Goal: Task Accomplishment & Management: Manage account settings

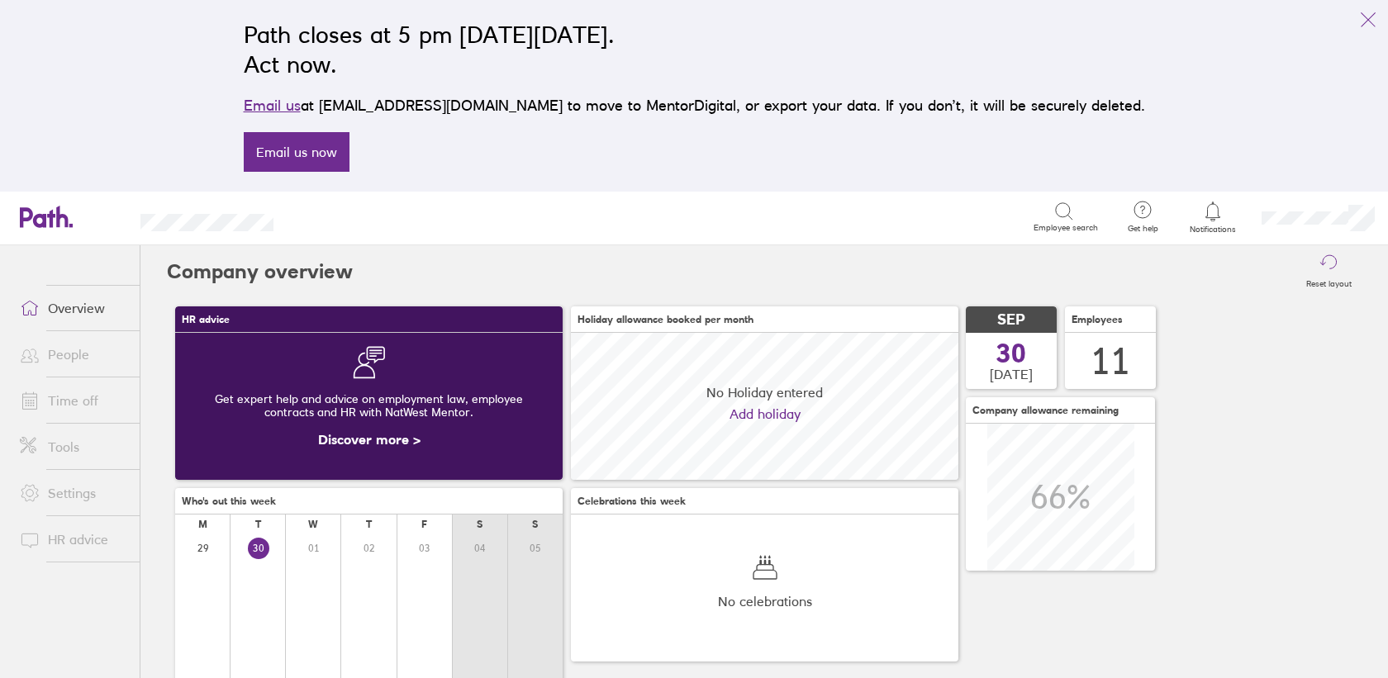
scroll to position [147, 387]
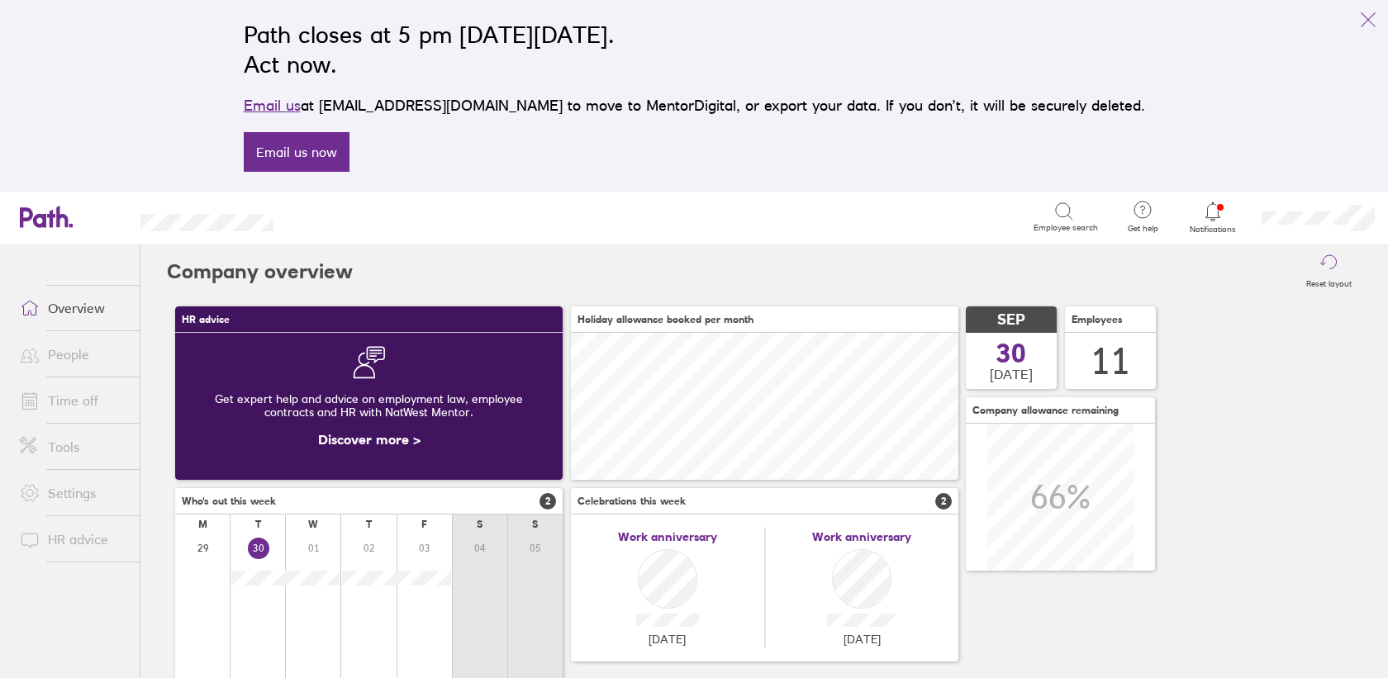
click at [86, 315] on link "Overview" at bounding box center [73, 308] width 133 height 33
click at [1218, 215] on icon at bounding box center [1213, 212] width 20 height 20
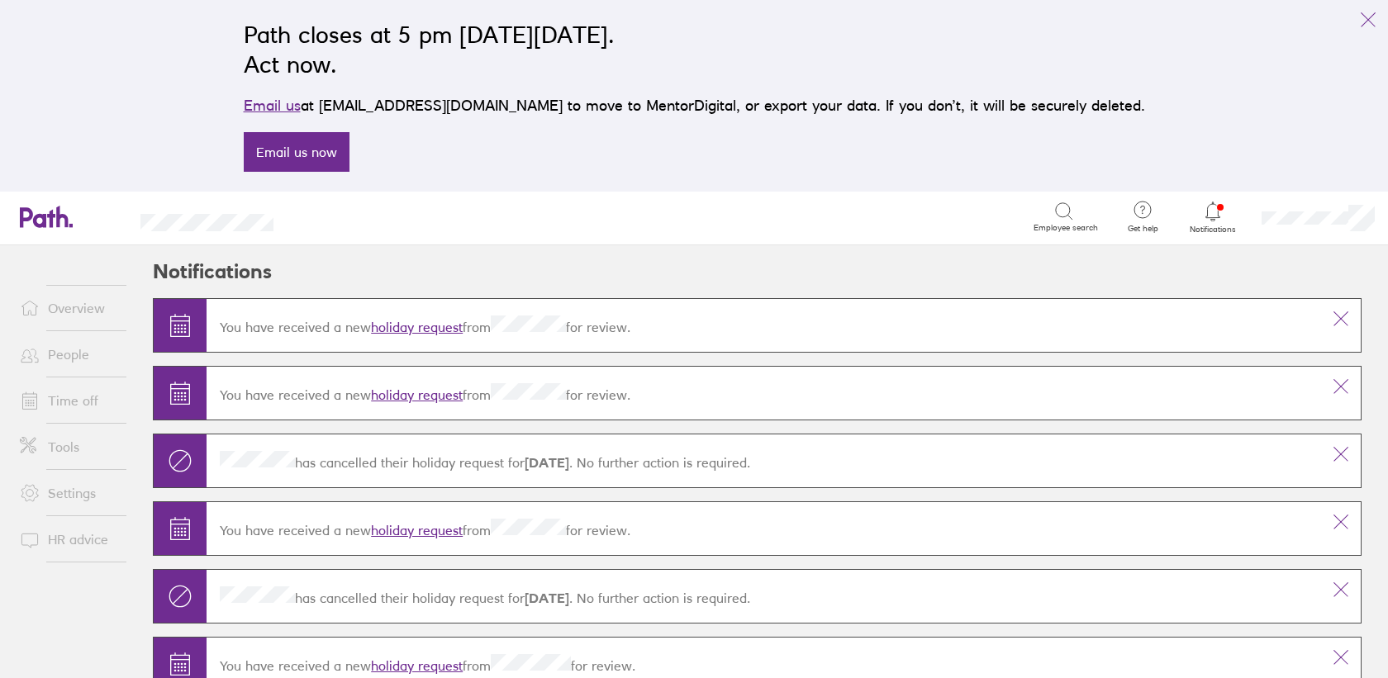
click at [434, 331] on link "holiday request" at bounding box center [417, 327] width 92 height 17
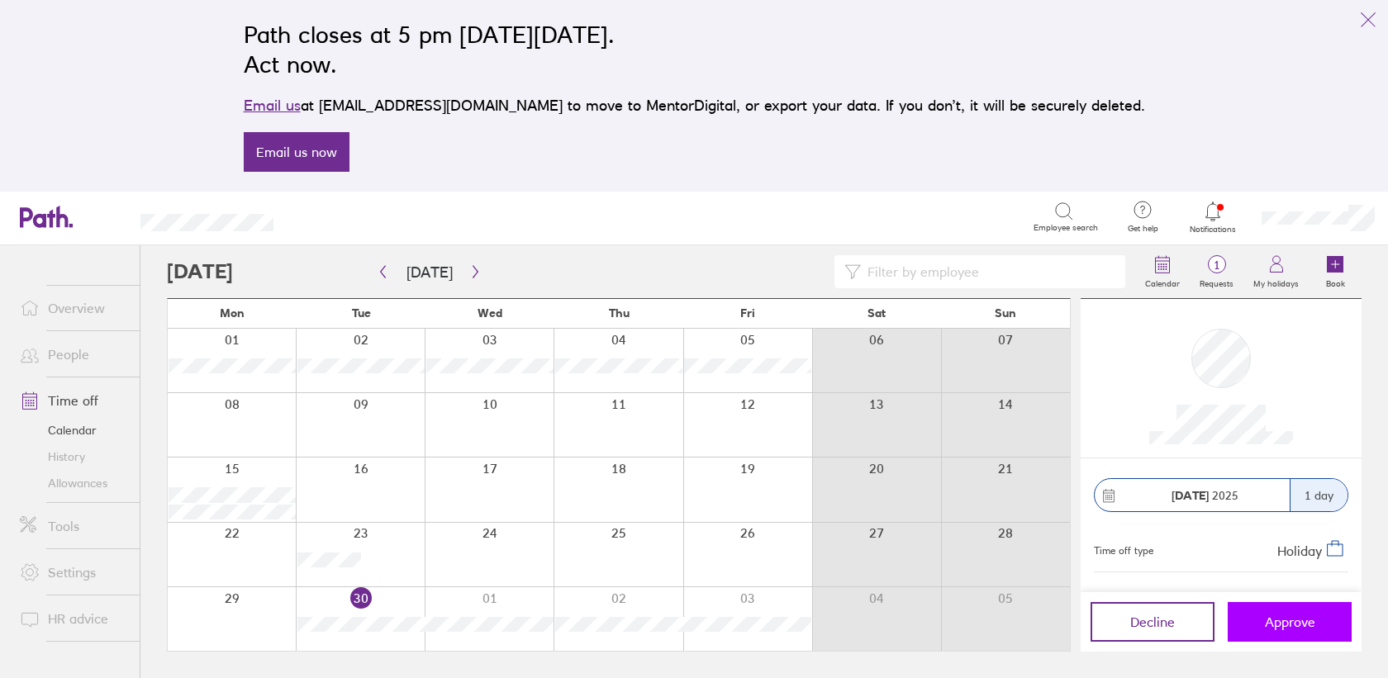
click at [1267, 611] on button "Approve" at bounding box center [1290, 622] width 124 height 40
